Goal: Task Accomplishment & Management: Complete application form

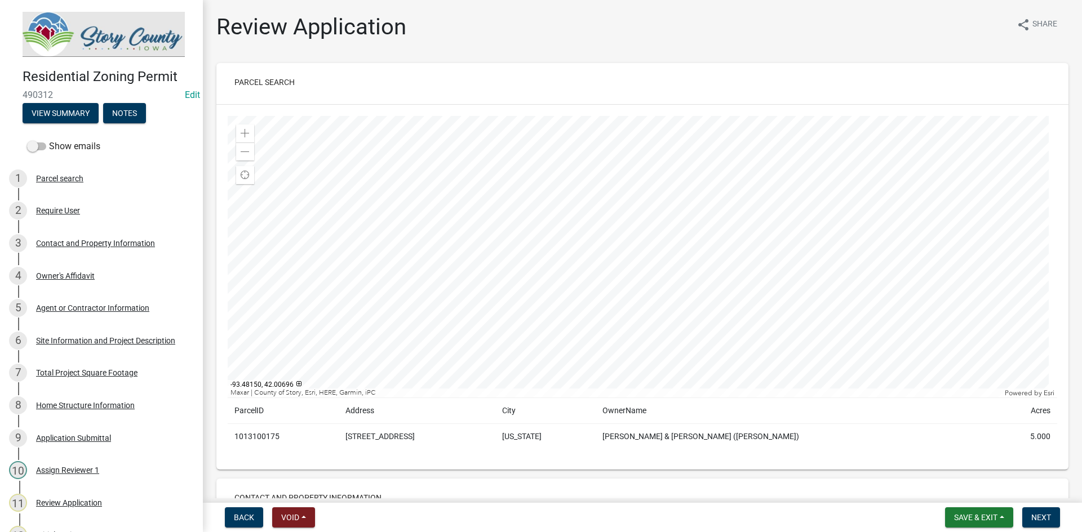
scroll to position [394, 0]
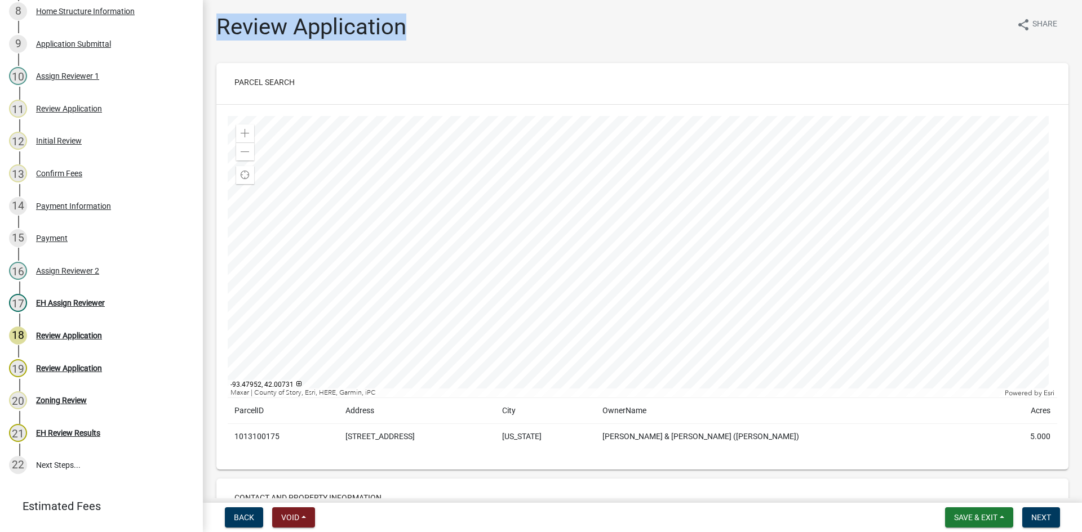
drag, startPoint x: 411, startPoint y: 32, endPoint x: 217, endPoint y: 38, distance: 193.3
click at [217, 38] on div "Review Application share Share" at bounding box center [642, 32] width 852 height 36
drag, startPoint x: 410, startPoint y: 33, endPoint x: 414, endPoint y: 42, distance: 10.4
click at [414, 42] on div "Review Application share Share" at bounding box center [642, 32] width 852 height 36
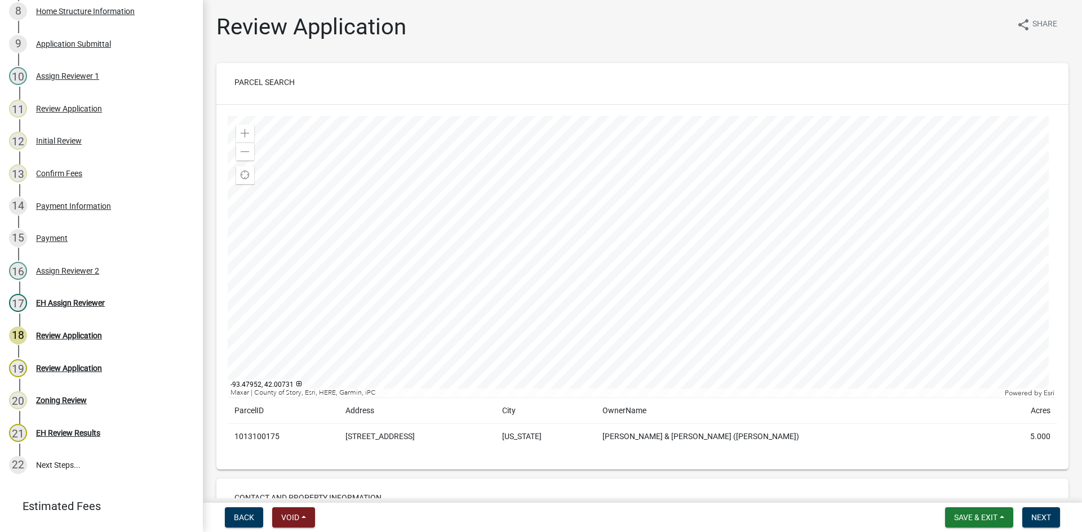
drag, startPoint x: 415, startPoint y: 27, endPoint x: 406, endPoint y: 36, distance: 13.2
click at [406, 36] on div "Review Application share Share" at bounding box center [642, 32] width 852 height 36
drag, startPoint x: 404, startPoint y: 33, endPoint x: 286, endPoint y: 47, distance: 118.6
click at [286, 47] on div "Review Application share Share" at bounding box center [642, 32] width 852 height 36
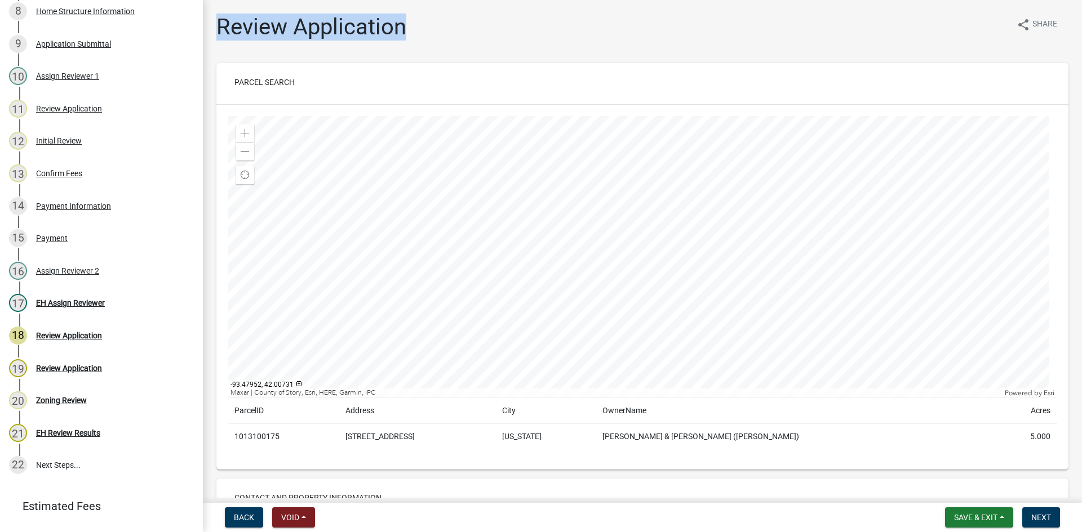
drag, startPoint x: 217, startPoint y: 27, endPoint x: 415, endPoint y: 28, distance: 197.7
click at [415, 28] on div "Review Application share Share" at bounding box center [642, 32] width 852 height 36
click at [413, 42] on div "Review Application share Share" at bounding box center [642, 32] width 852 height 36
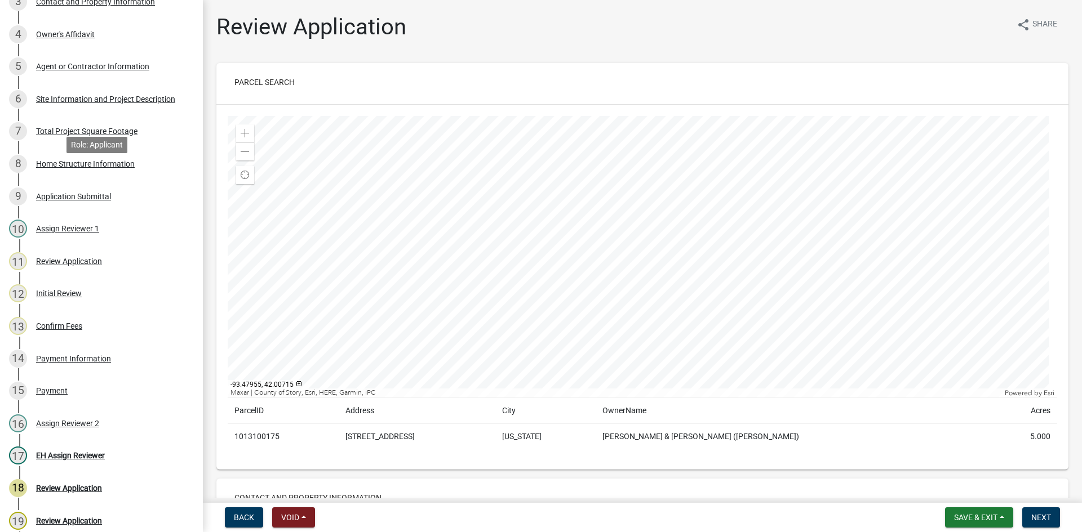
scroll to position [0, 0]
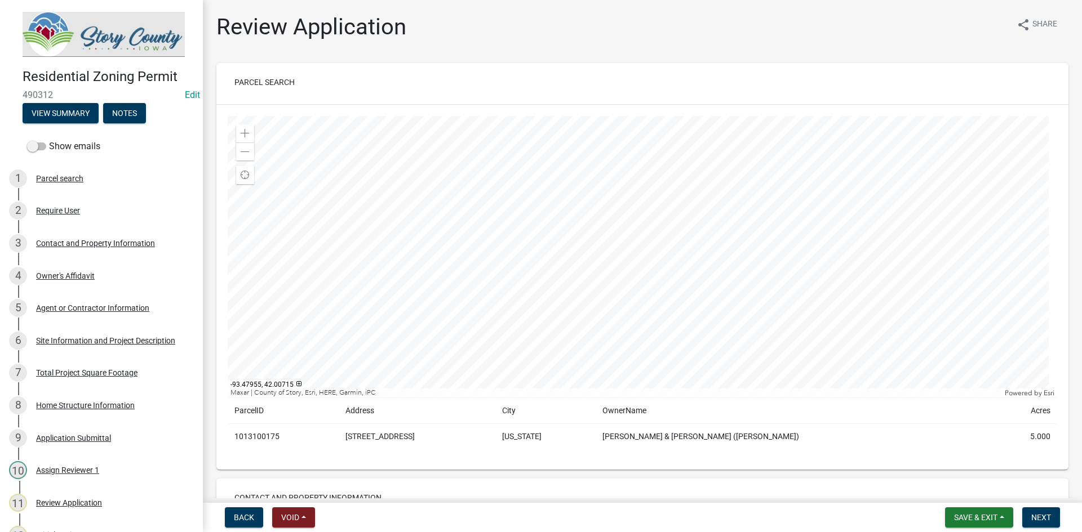
click at [318, 22] on h1 "Review Application" at bounding box center [311, 27] width 190 height 27
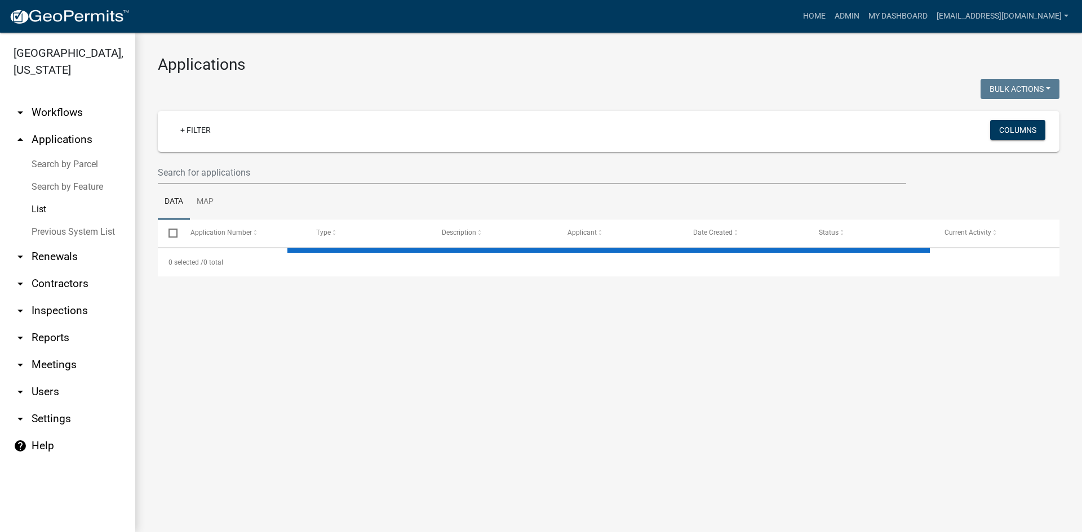
select select "3: 100"
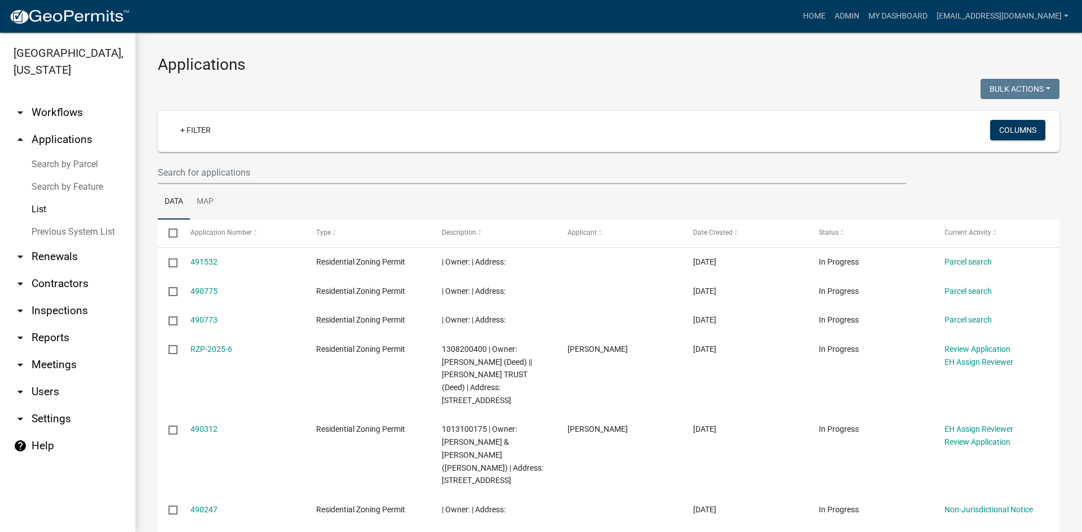
click at [47, 325] on link "arrow_drop_down Reports" at bounding box center [67, 338] width 135 height 27
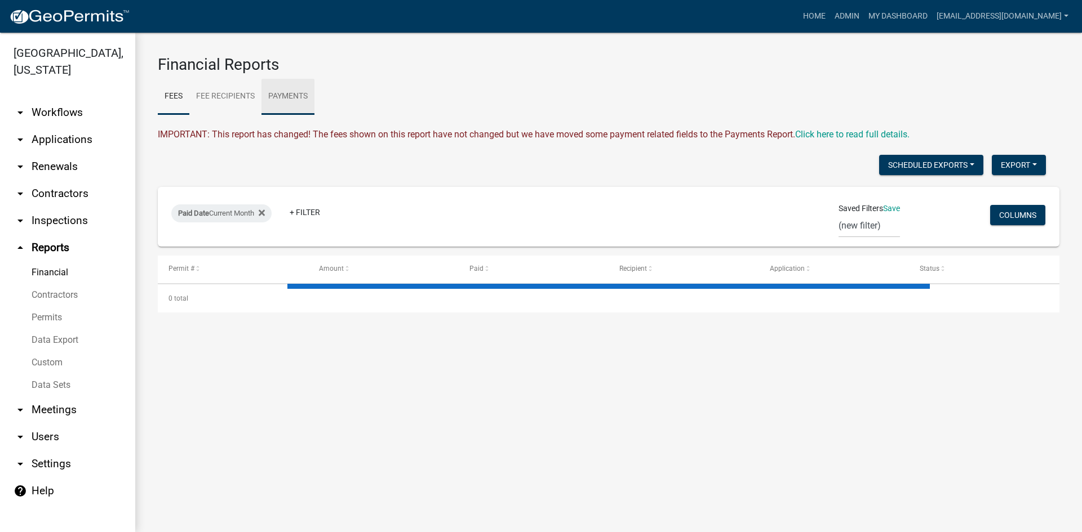
click at [310, 93] on link "Payments" at bounding box center [287, 97] width 53 height 36
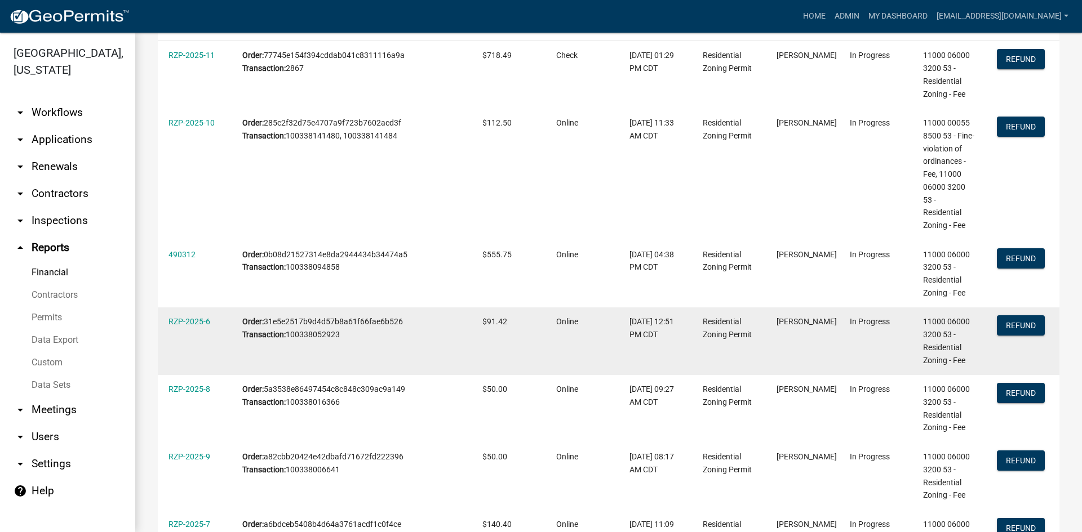
scroll to position [225, 0]
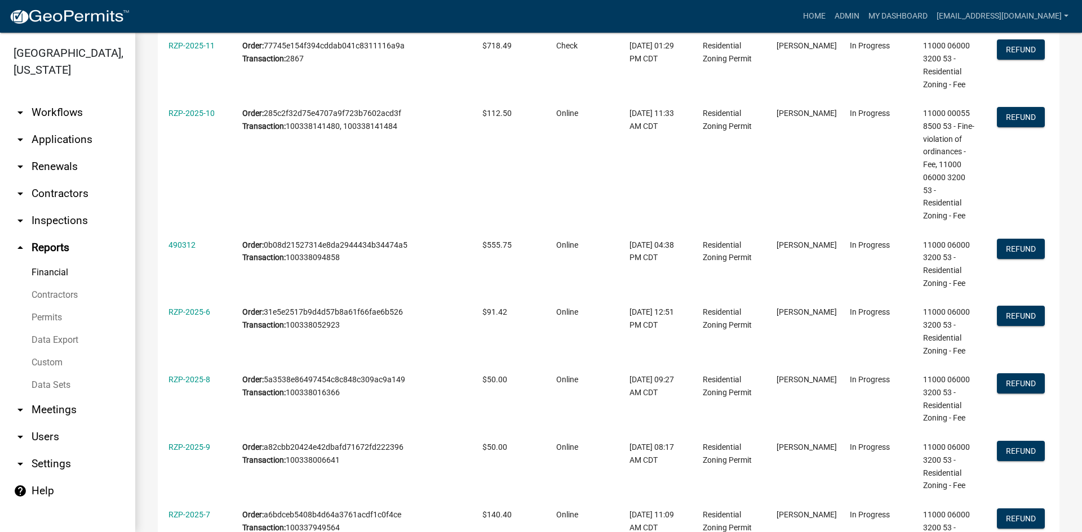
click at [53, 126] on link "arrow_drop_down Applications" at bounding box center [67, 139] width 135 height 27
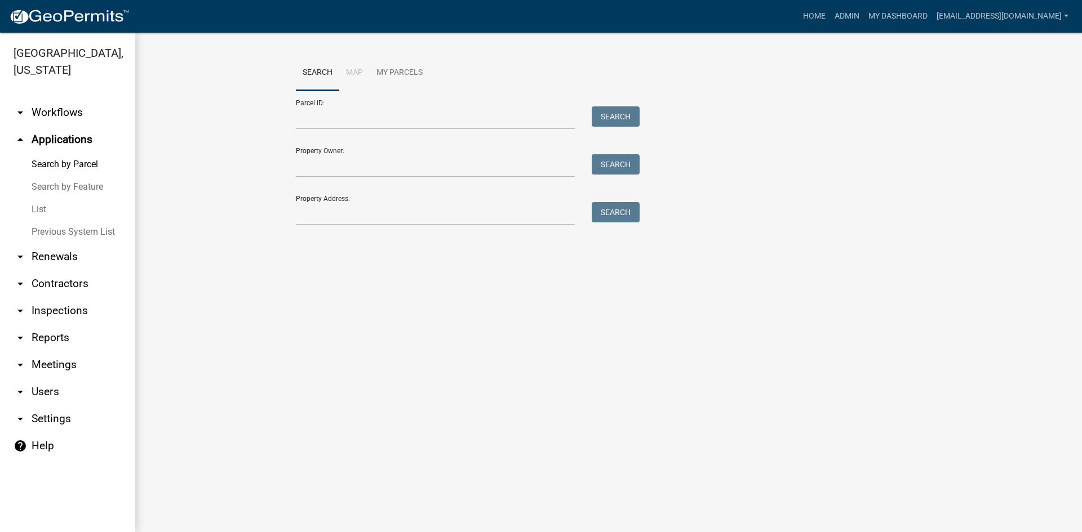
click at [65, 176] on link "Search by Feature" at bounding box center [67, 187] width 135 height 23
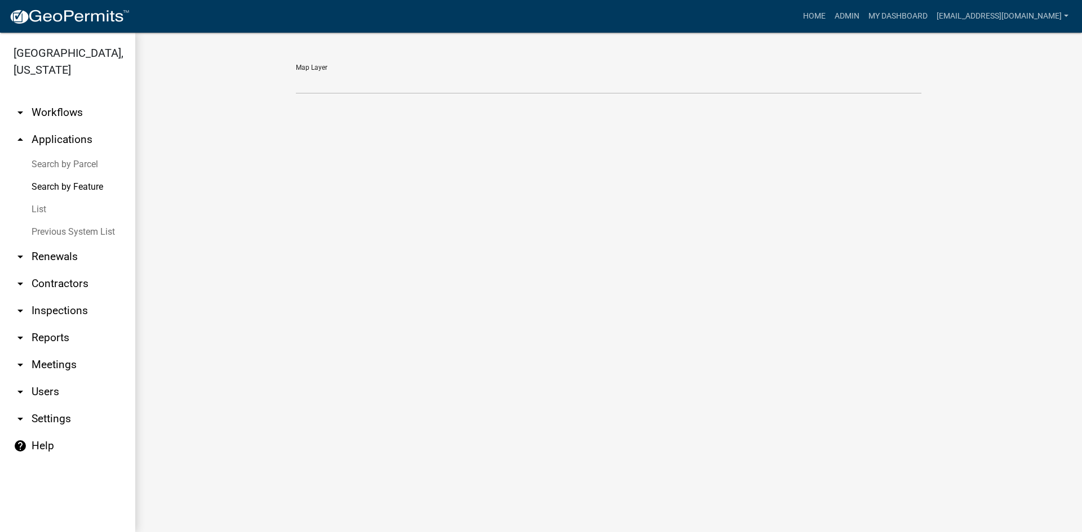
click at [55, 198] on link "List" at bounding box center [67, 209] width 135 height 23
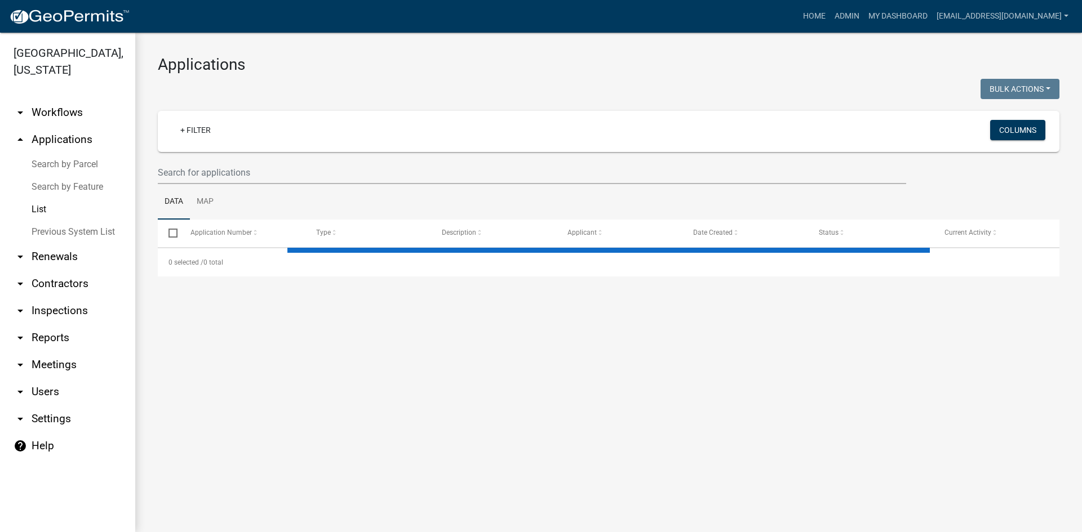
select select "3: 100"
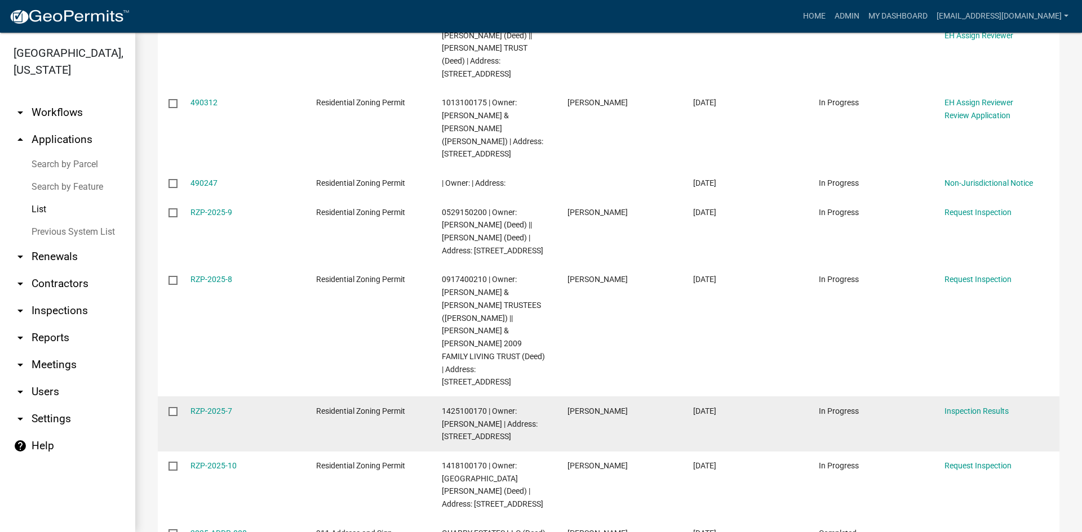
scroll to position [338, 0]
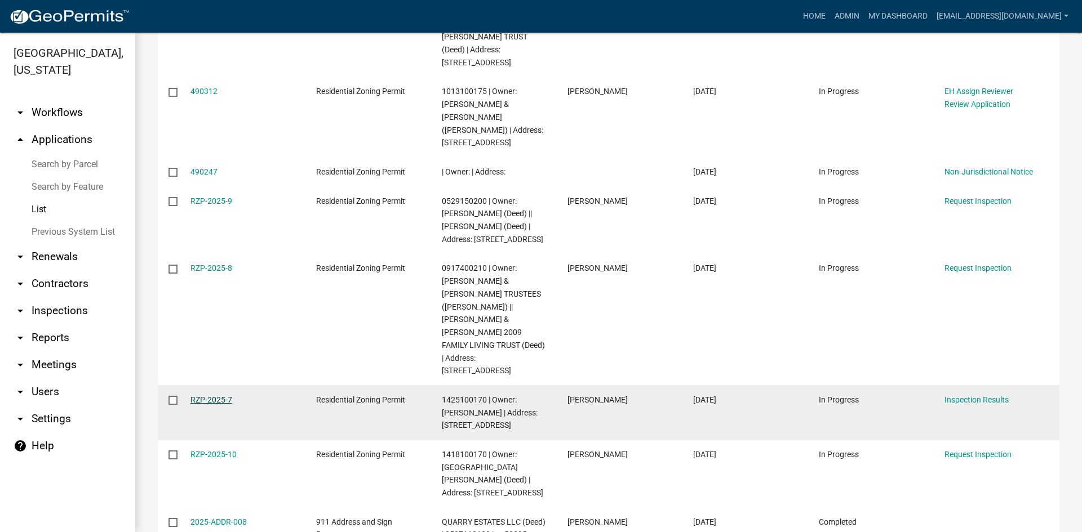
click at [219, 395] on link "RZP-2025-7" at bounding box center [211, 399] width 42 height 9
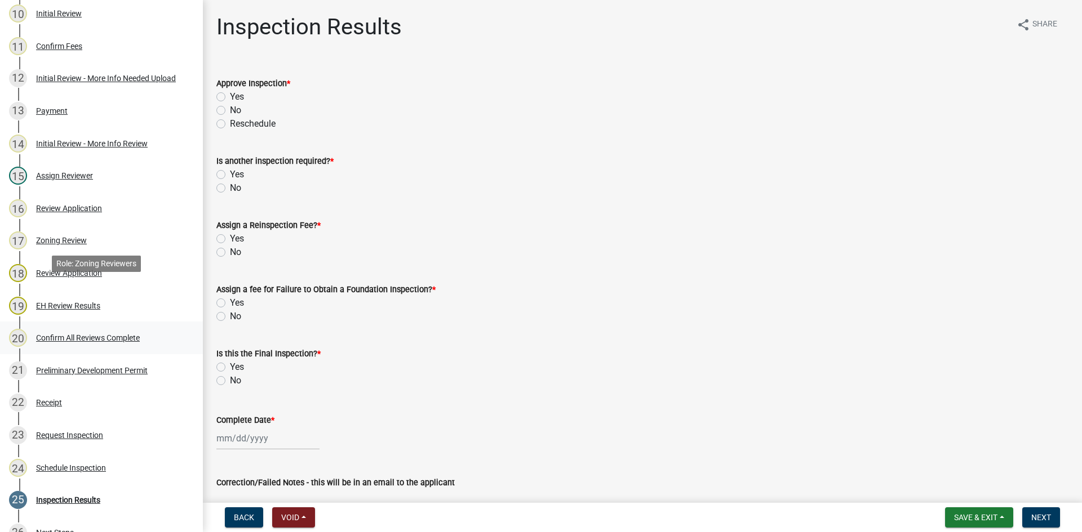
scroll to position [507, 0]
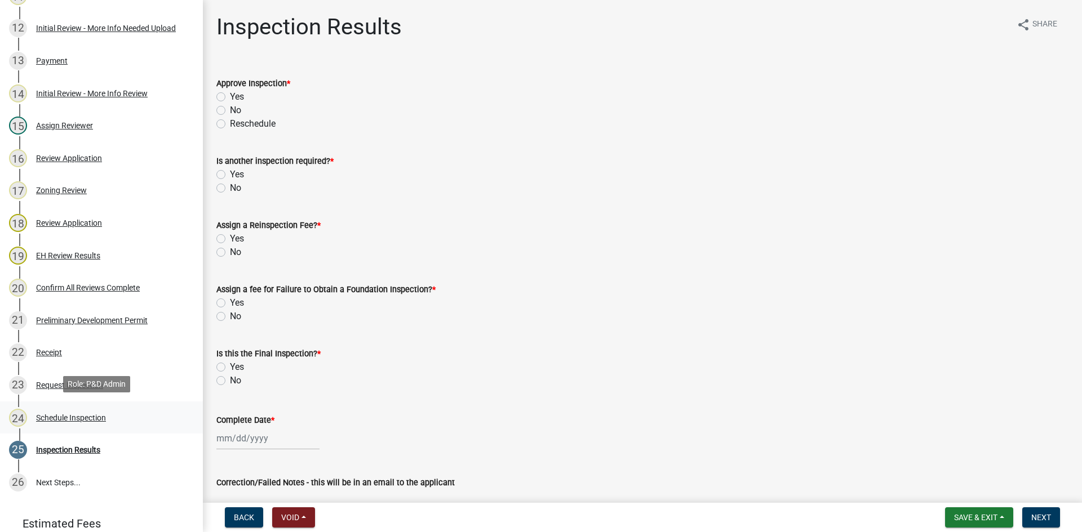
click at [70, 415] on div "Schedule Inspection" at bounding box center [71, 418] width 70 height 8
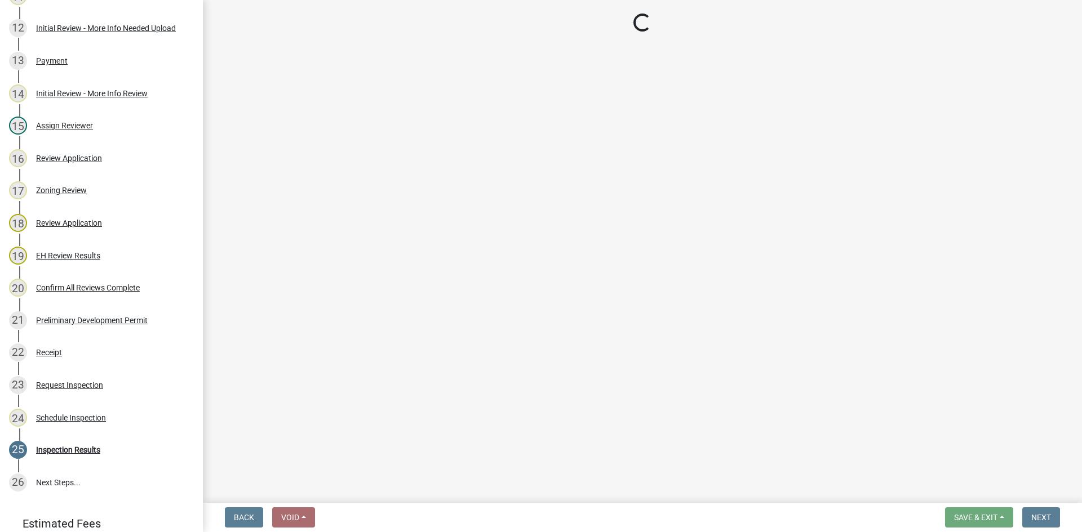
select select "fc7a1477-3abf-4d40-a9a7-6edf5f1c137f"
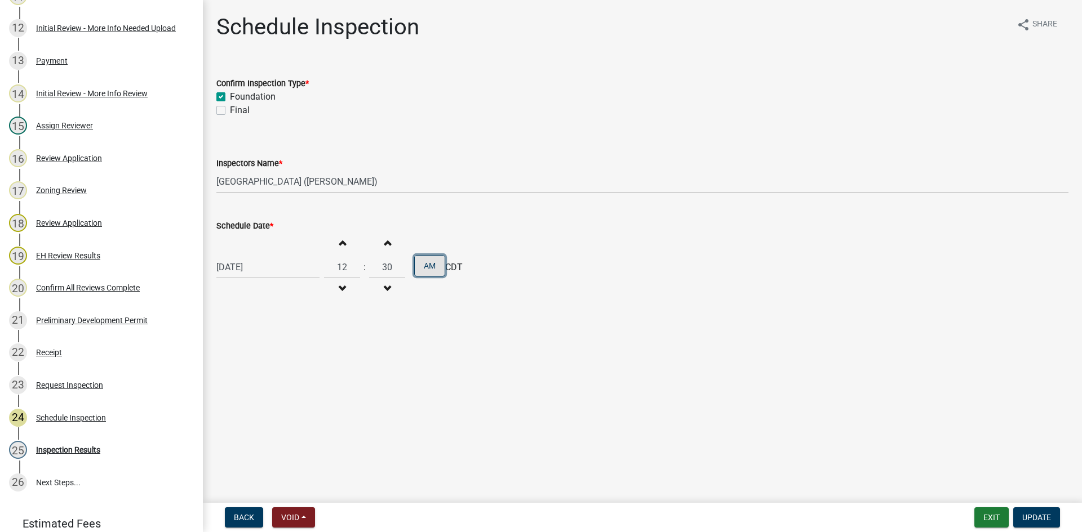
click at [416, 262] on button "AM" at bounding box center [429, 265] width 31 height 21
click at [1033, 516] on span "Update" at bounding box center [1036, 517] width 29 height 9
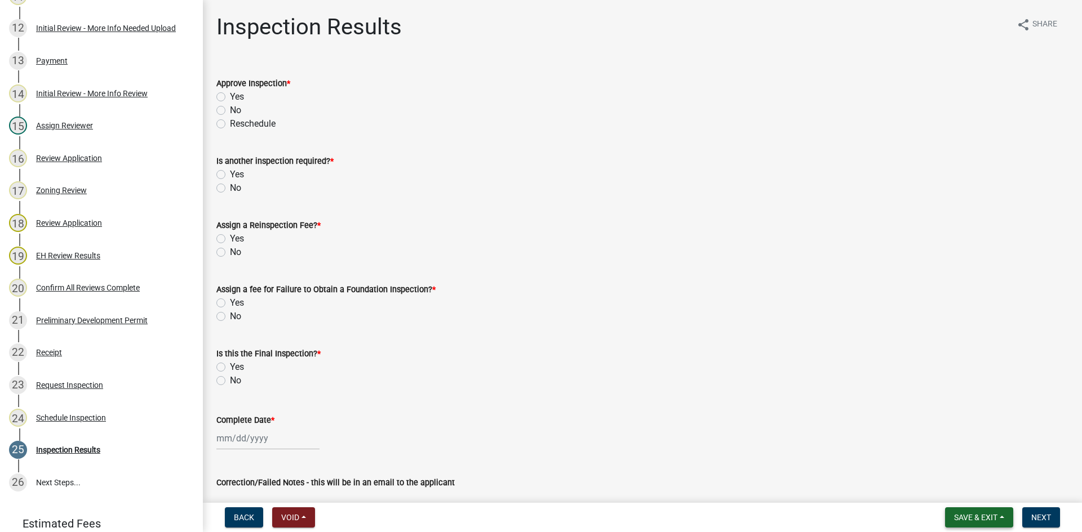
click at [985, 522] on span "Save & Exit" at bounding box center [975, 517] width 43 height 9
click at [974, 490] on button "Save & Exit" at bounding box center [968, 488] width 90 height 27
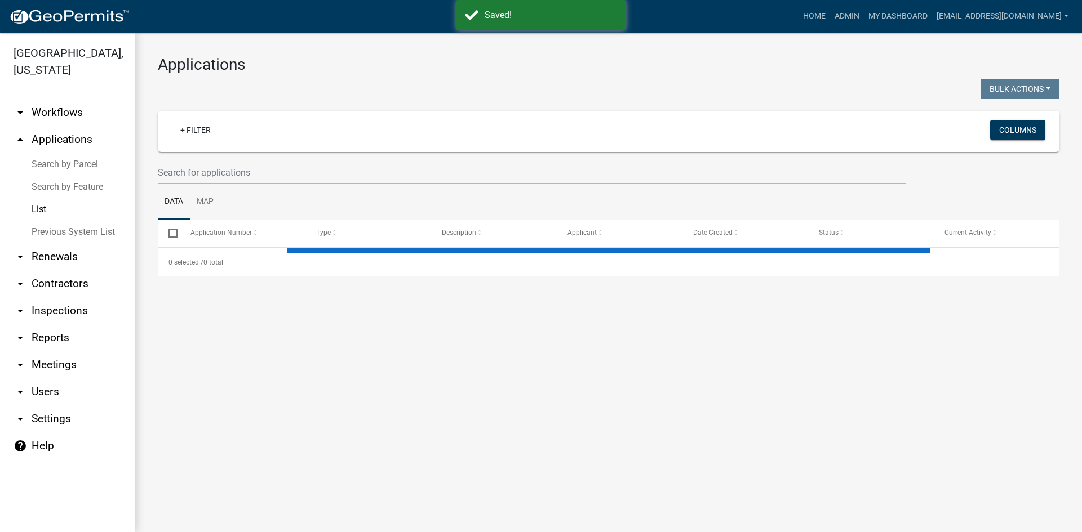
select select "3: 100"
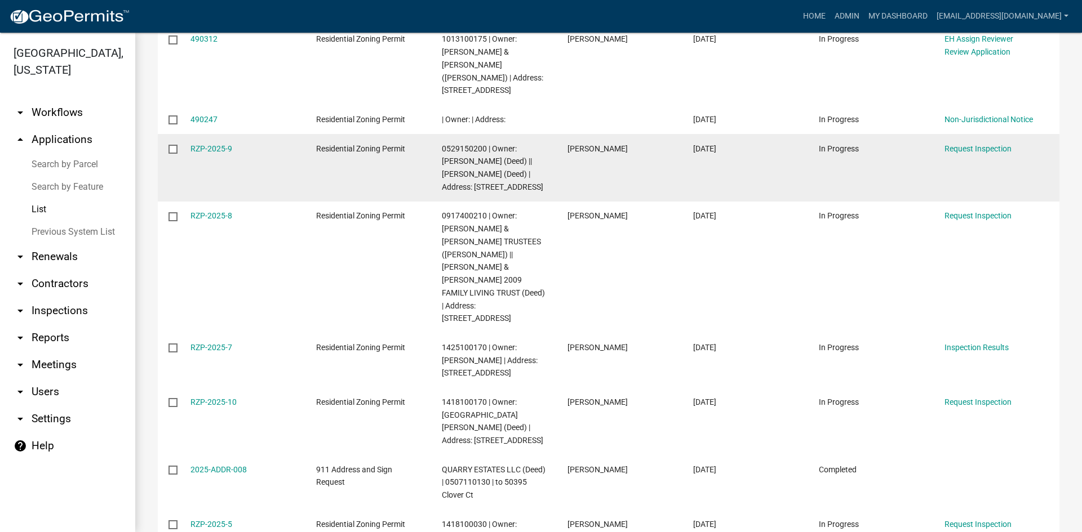
scroll to position [338, 0]
